Goal: Book appointment/travel/reservation

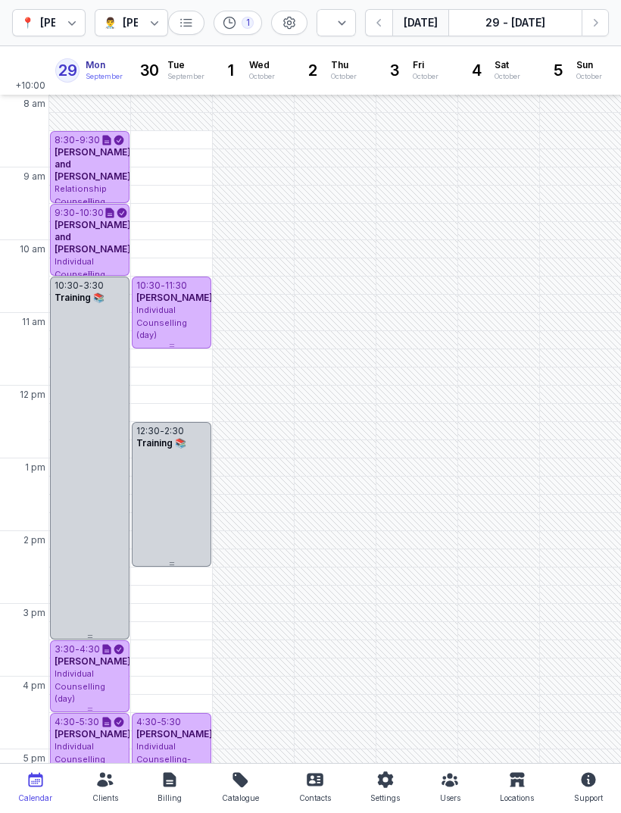
select select "week"
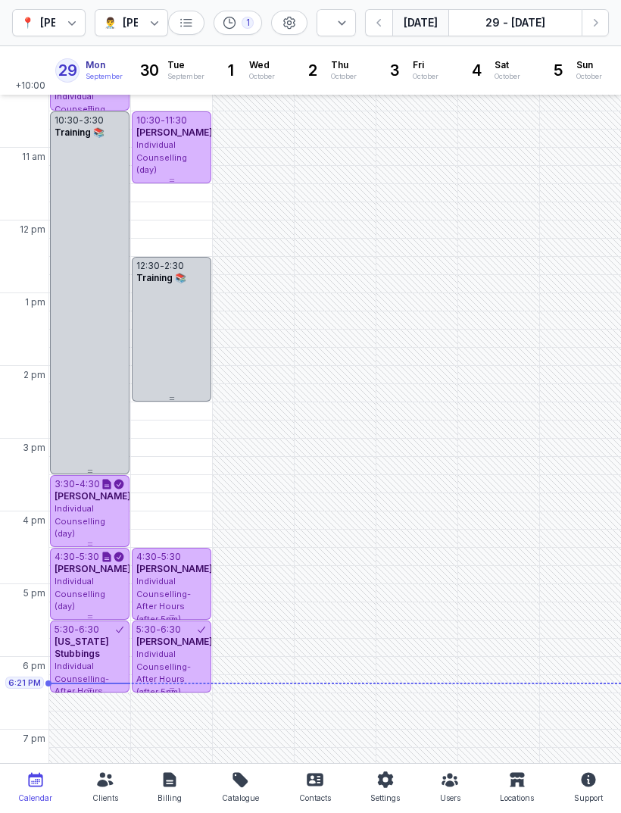
click at [585, 17] on button "Next week" at bounding box center [595, 22] width 27 height 27
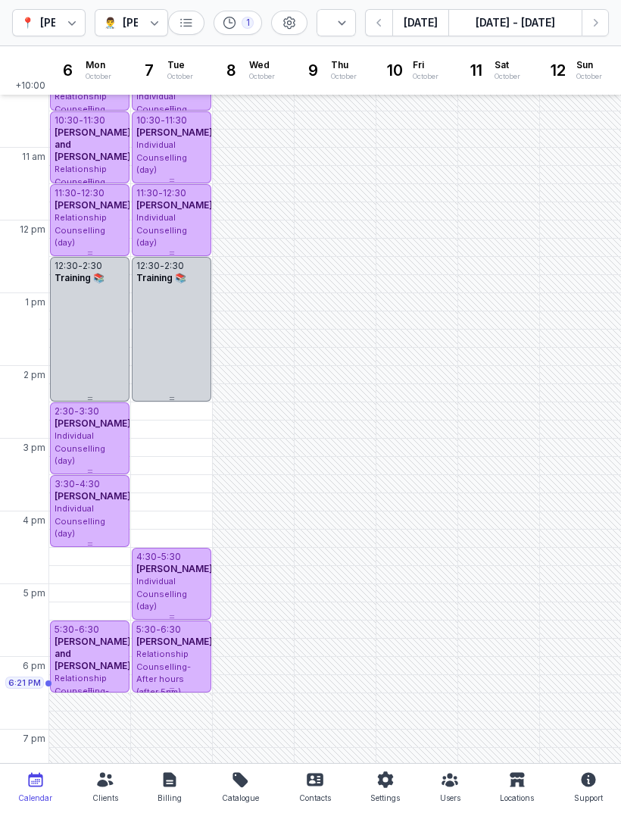
click at [590, 20] on icon "button" at bounding box center [595, 22] width 15 height 15
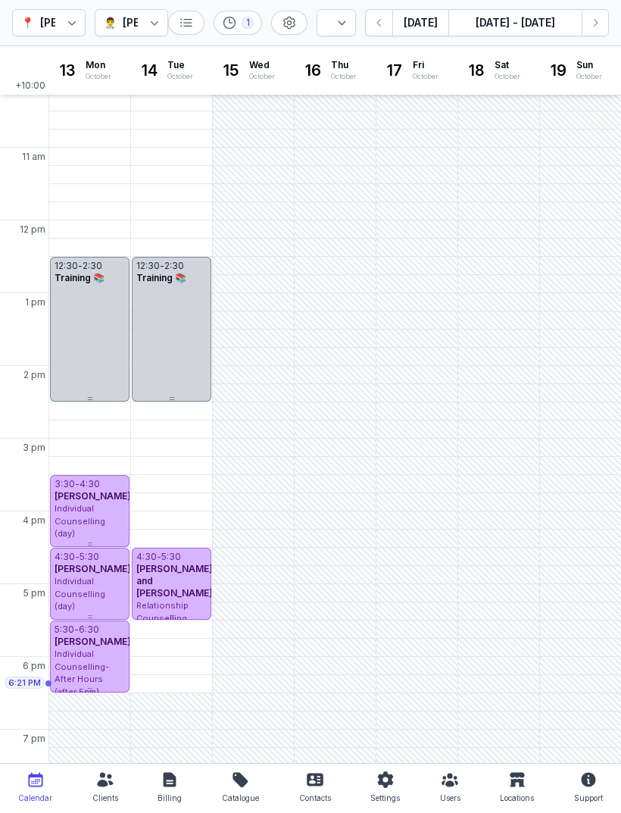
click at [382, 22] on icon "button" at bounding box center [379, 22] width 15 height 15
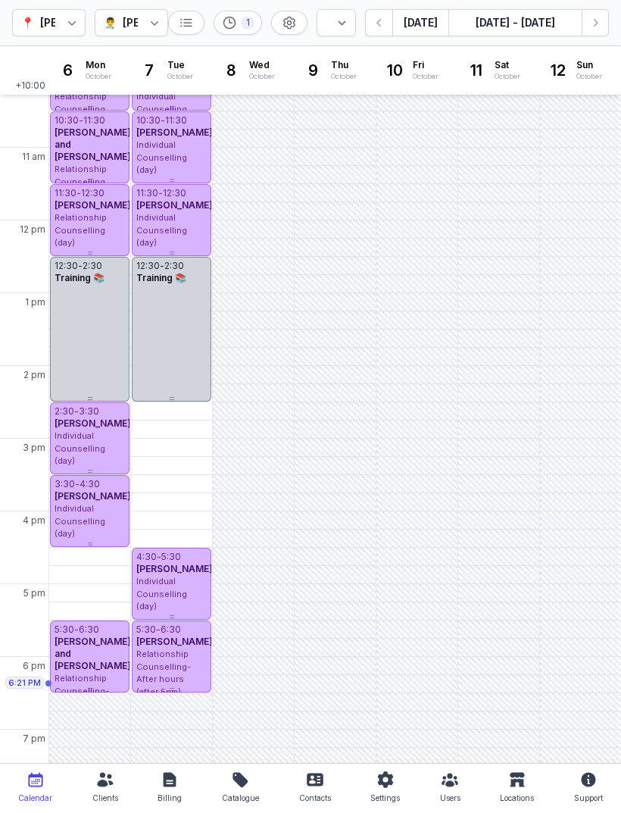
click at [588, 29] on icon "button" at bounding box center [595, 22] width 15 height 15
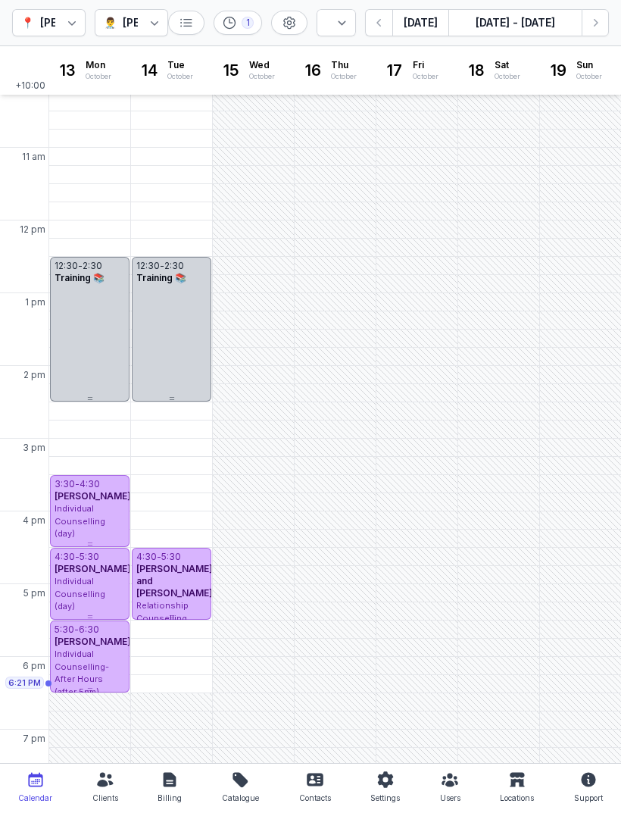
click at [180, 632] on div "5:30 PM - Tue" at bounding box center [169, 629] width 70 height 15
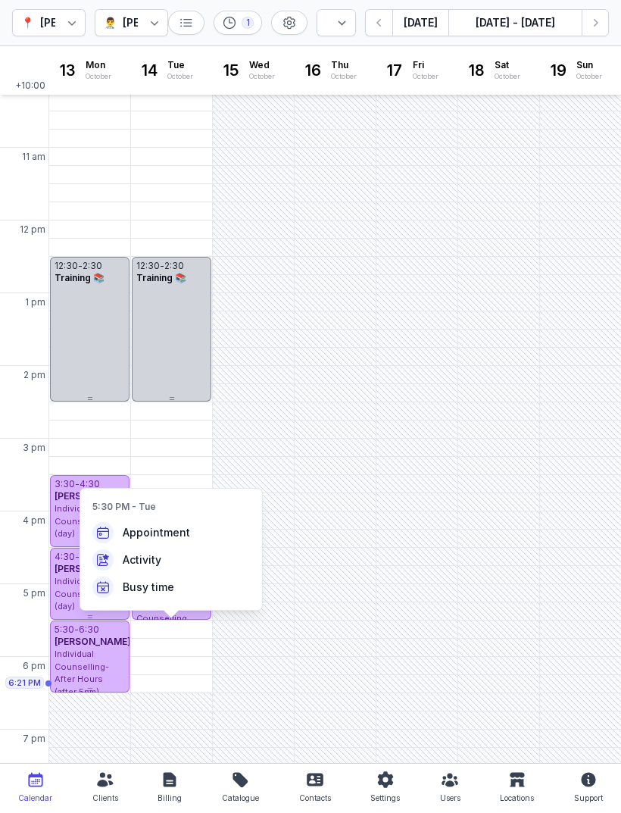
click at [173, 532] on span "Appointment" at bounding box center [156, 532] width 67 height 15
select select
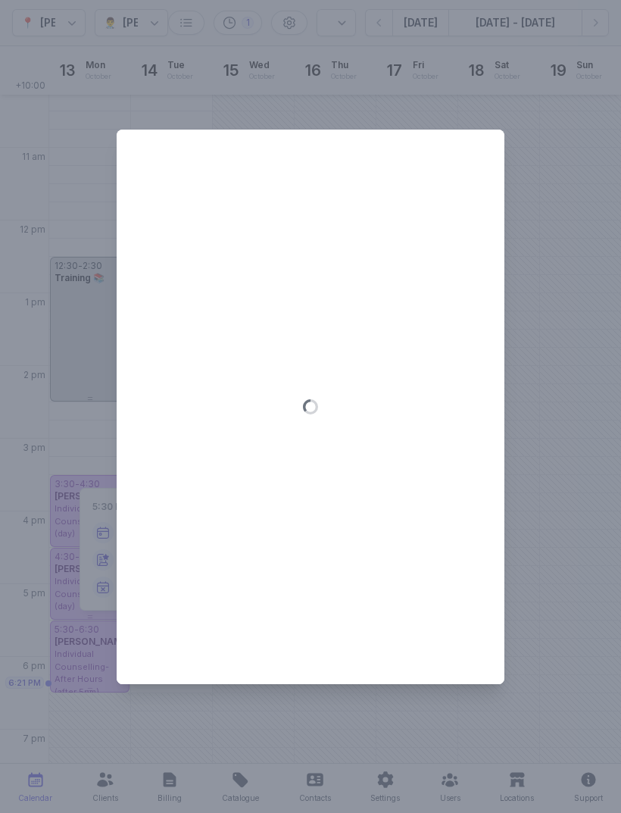
type input "[DATE]"
select select "17:30"
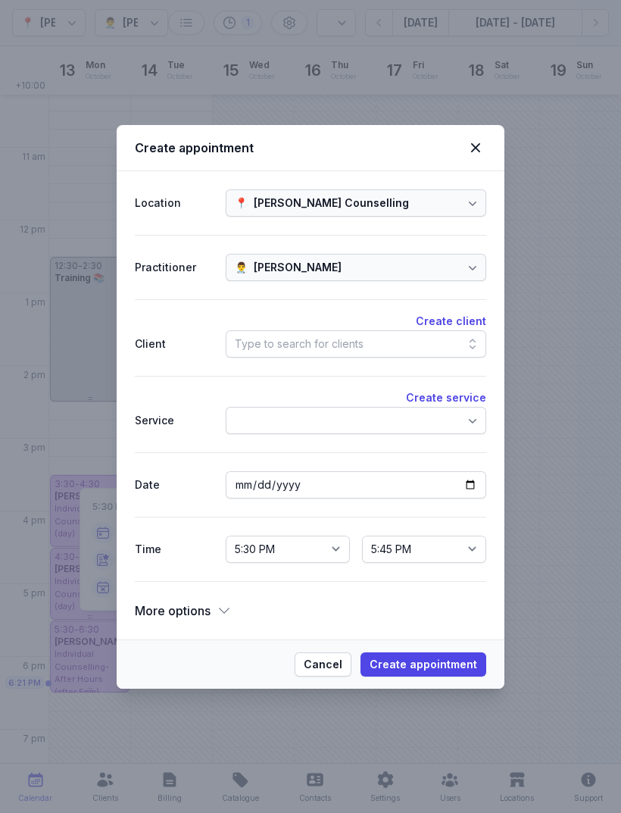
click at [367, 342] on div "Type to search for clients" at bounding box center [356, 343] width 261 height 27
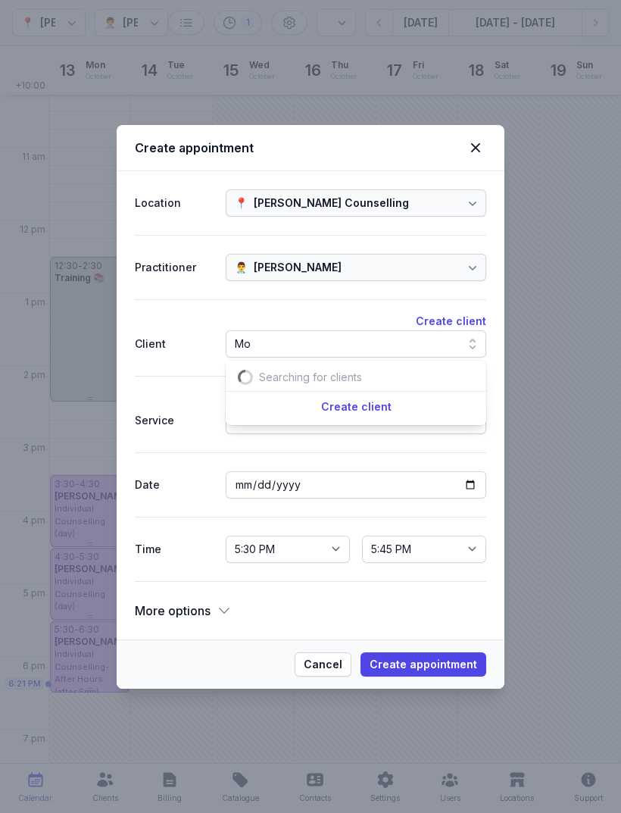
type input "Mon"
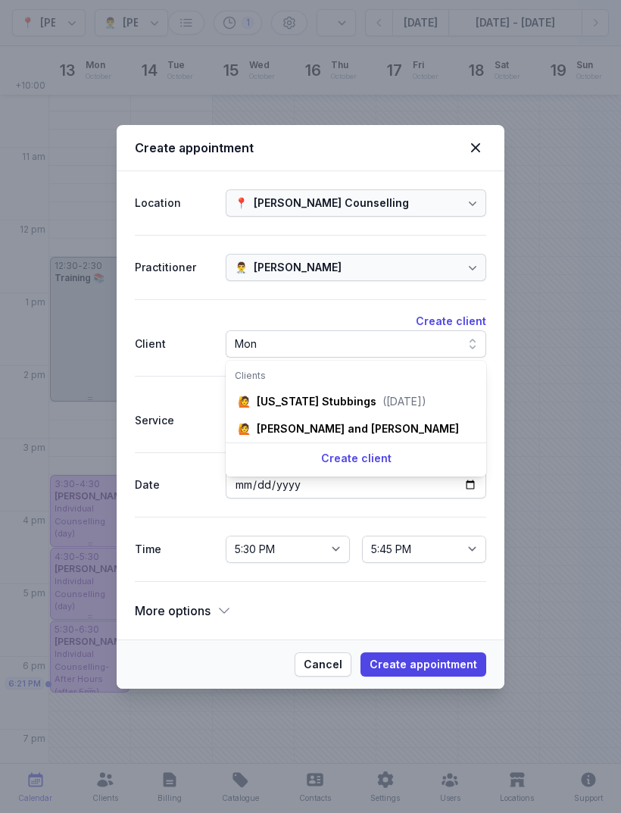
select select
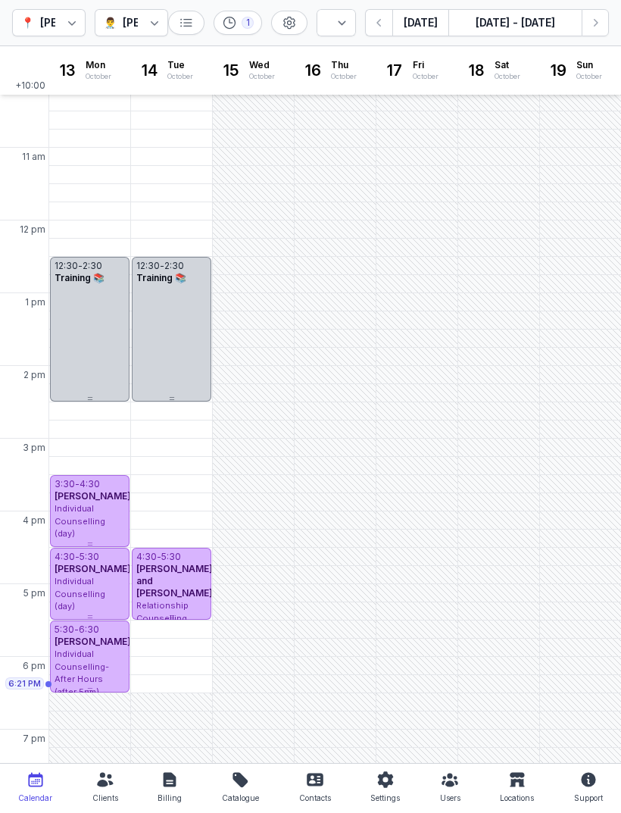
click at [387, 20] on icon "button" at bounding box center [379, 22] width 15 height 15
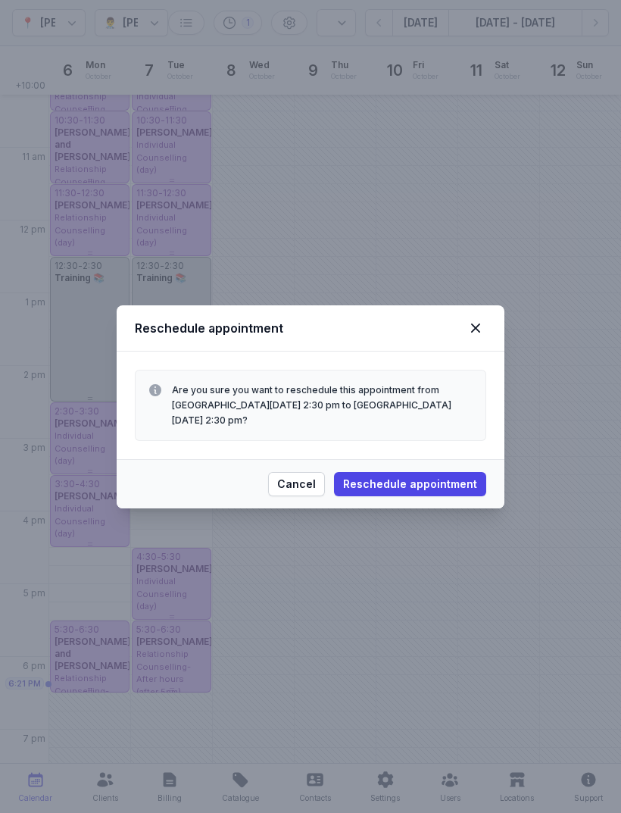
click at [481, 328] on icon at bounding box center [476, 328] width 18 height 18
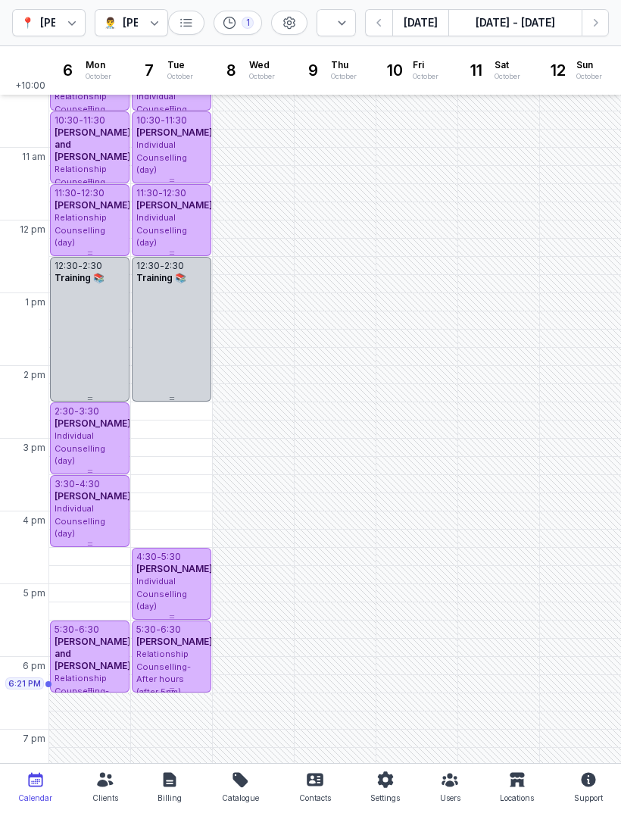
click at [95, 555] on div "4:30 PM - Mon" at bounding box center [88, 556] width 73 height 15
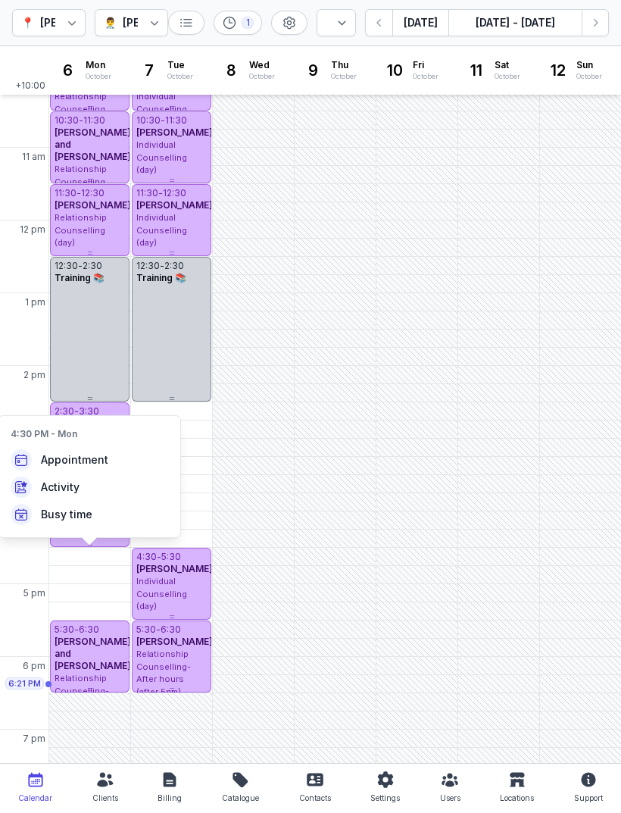
click at [97, 467] on span "Appointment" at bounding box center [74, 459] width 67 height 15
select select
type input "[DATE]"
select select "16:30"
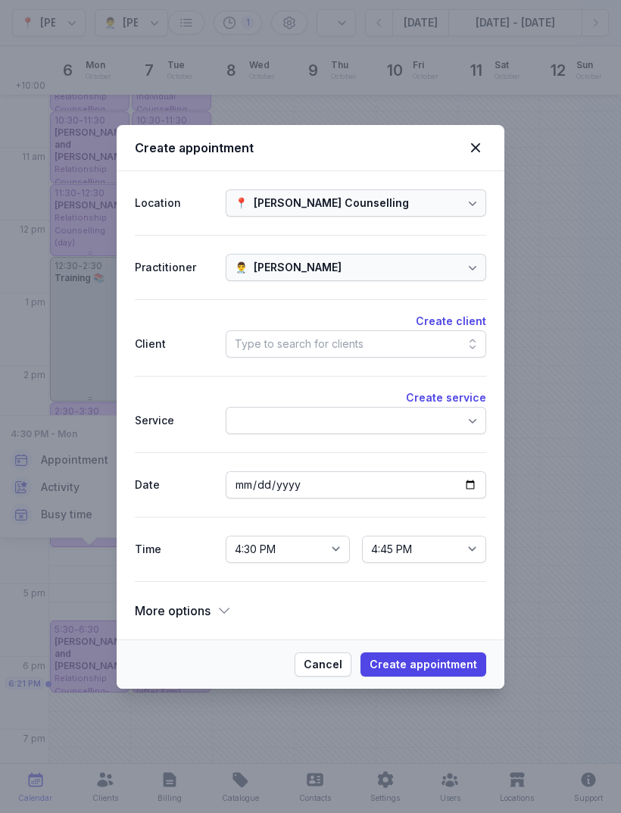
click at [361, 341] on div "Type to search for clients" at bounding box center [356, 343] width 261 height 27
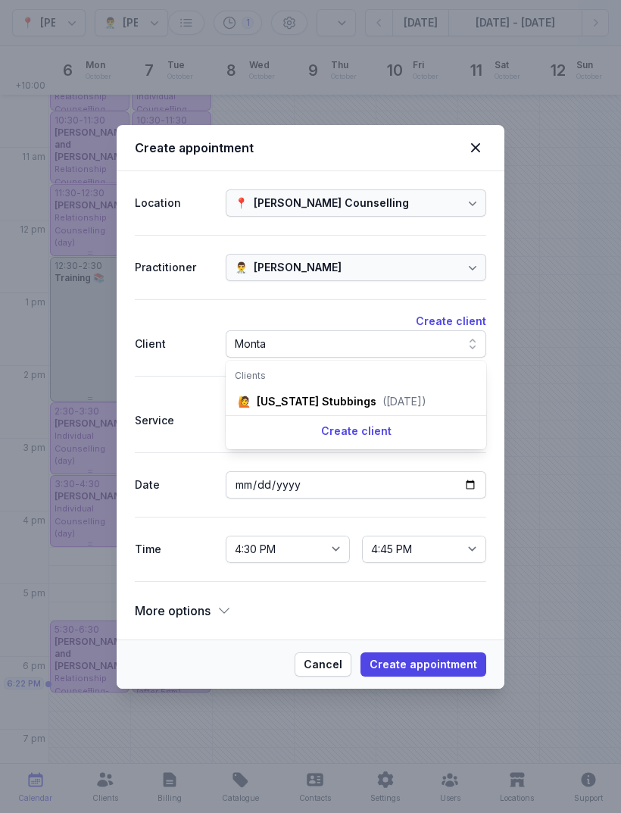
type input "Monta"
click at [382, 399] on div "([DATE])" at bounding box center [404, 401] width 44 height 15
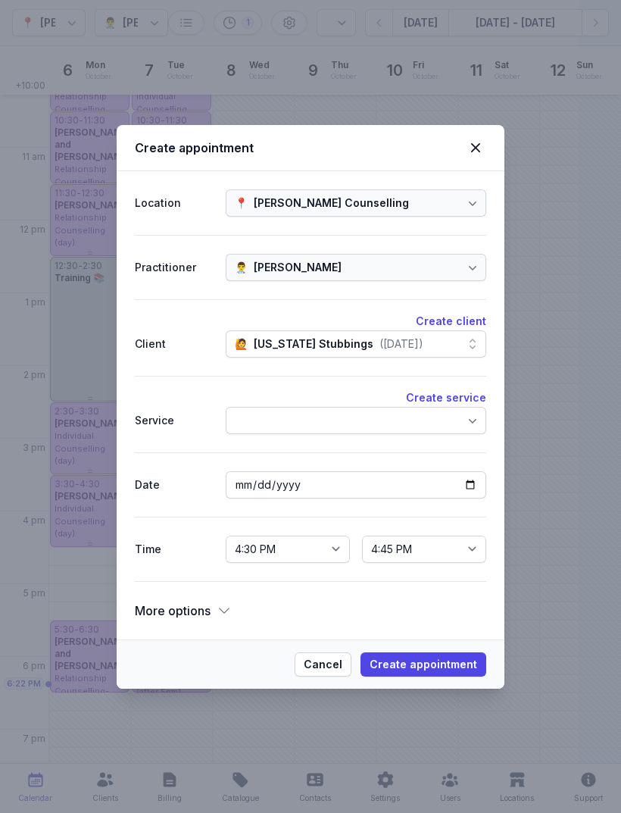
click at [400, 427] on div at bounding box center [356, 420] width 261 height 27
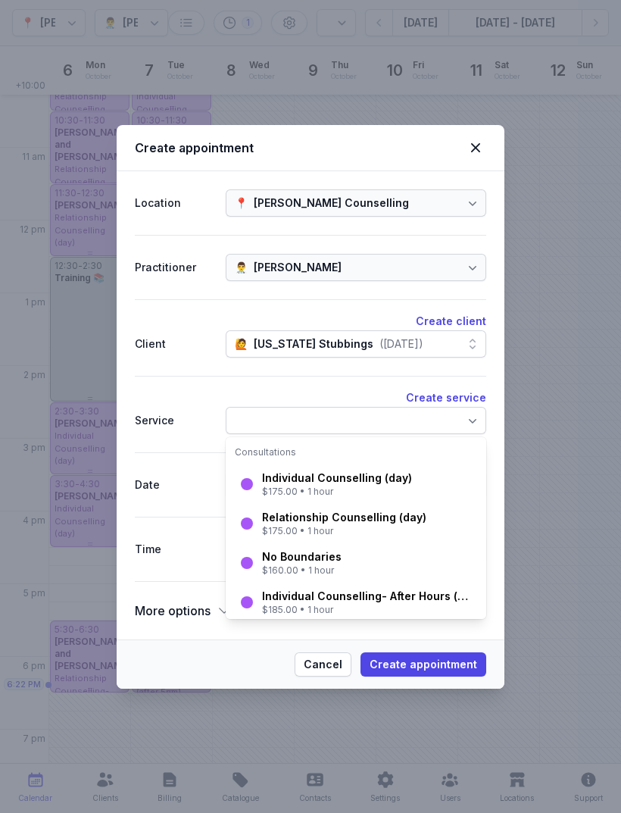
click at [332, 607] on div "$185.00 • 1 hour" at bounding box center [368, 610] width 212 height 12
select select "17:30"
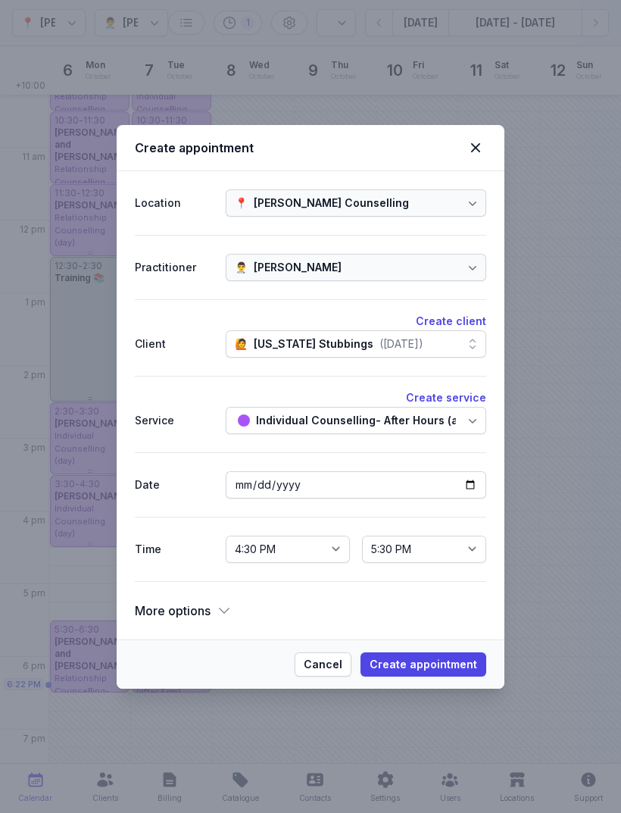
click at [433, 668] on span "Create appointment" at bounding box center [424, 664] width 108 height 18
select select
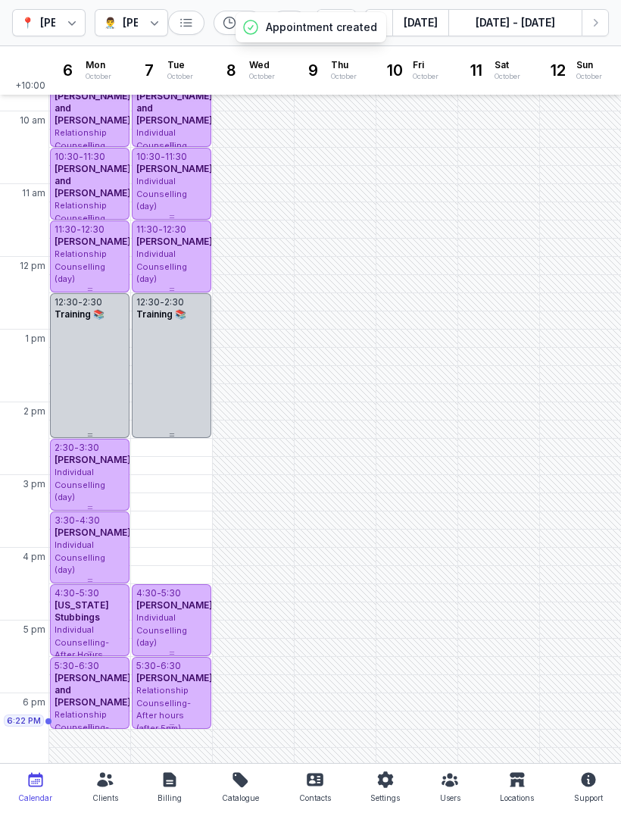
scroll to position [134, 0]
